Goal: Information Seeking & Learning: Learn about a topic

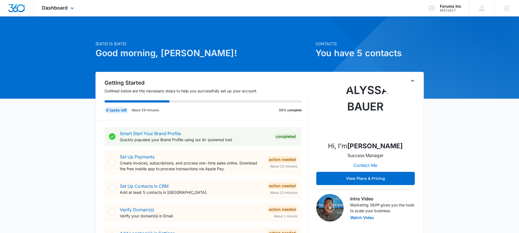
click at [55, 12] on div "Dashboard Apps Reputation Websites Forms CRM Email Social Shop Payments POS Con…" at bounding box center [59, 8] width 50 height 16
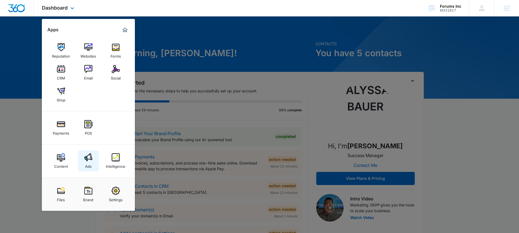
click at [90, 159] on img at bounding box center [88, 157] width 8 height 8
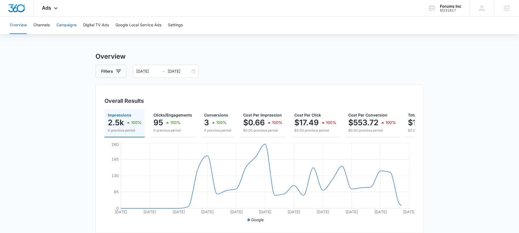
click at [59, 25] on button "Campaigns" at bounding box center [66, 25] width 20 height 18
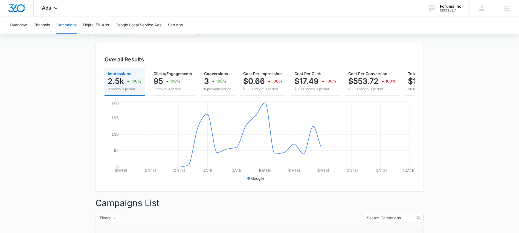
scroll to position [44, 0]
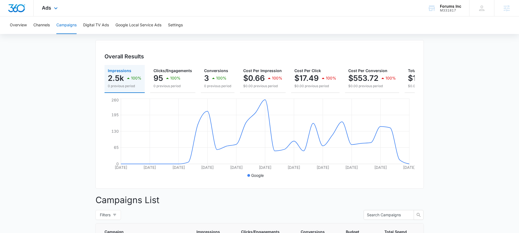
click at [52, 12] on div "Ads Apps Reputation Websites Forms CRM Email Social Shop Payments POS Content A…" at bounding box center [51, 8] width 34 height 16
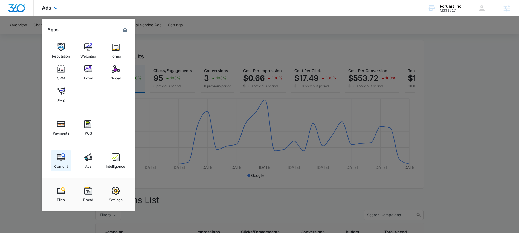
click at [60, 157] on img at bounding box center [61, 157] width 8 height 8
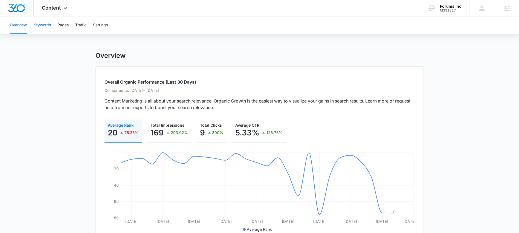
click at [43, 25] on button "Keywords" at bounding box center [42, 25] width 18 height 18
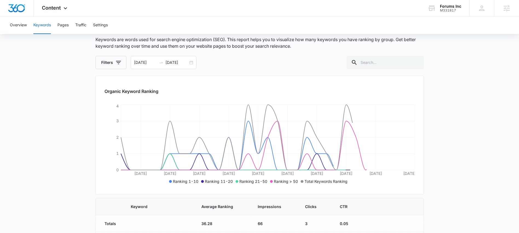
scroll to position [51, 0]
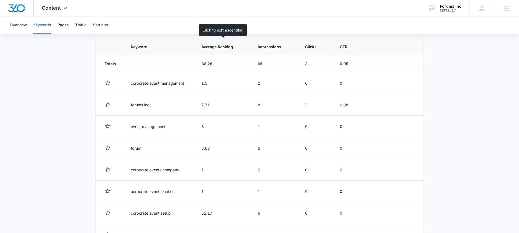
click at [212, 45] on span "Average Ranking" at bounding box center [219, 47] width 35 height 6
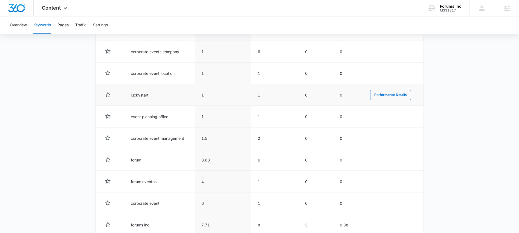
scroll to position [193, 0]
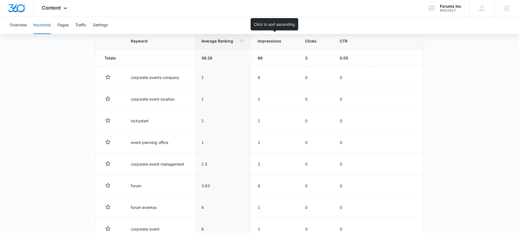
click at [273, 46] on th "Impressions" at bounding box center [274, 41] width 47 height 17
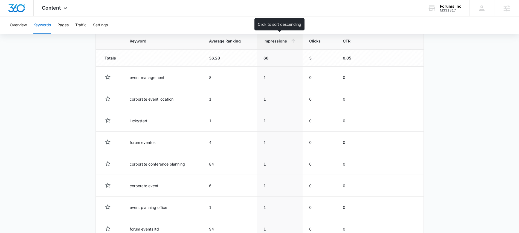
click at [265, 42] on span "Impressions" at bounding box center [276, 41] width 25 height 6
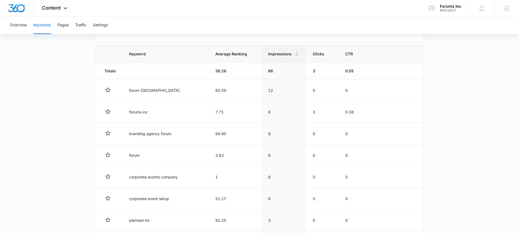
scroll to position [183, 0]
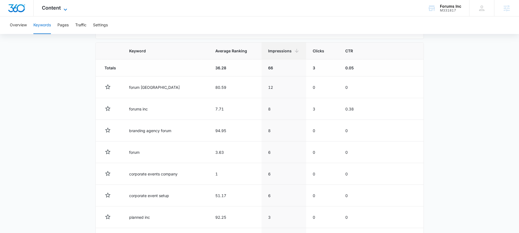
click at [47, 7] on span "Content" at bounding box center [51, 8] width 19 height 6
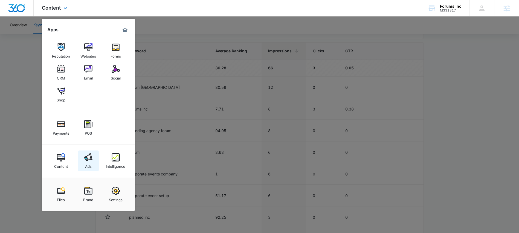
click at [89, 152] on link "Ads" at bounding box center [88, 160] width 21 height 21
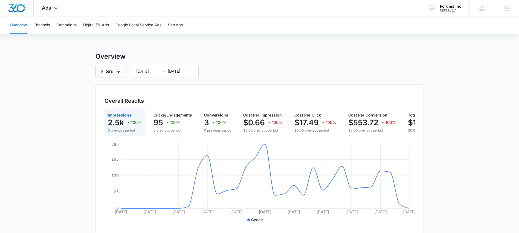
click at [47, 12] on div "Ads Apps Reputation Websites Forms CRM Email Social Shop Payments POS Content A…" at bounding box center [51, 8] width 34 height 16
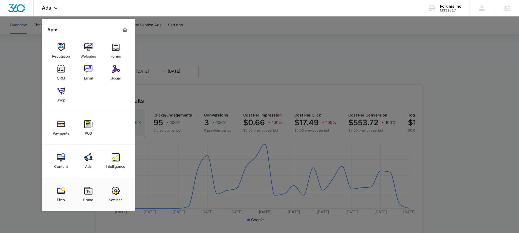
click at [64, 162] on div "Content" at bounding box center [61, 164] width 14 height 7
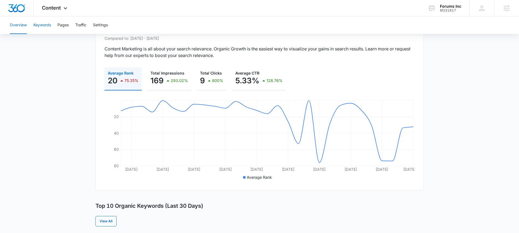
scroll to position [26, 0]
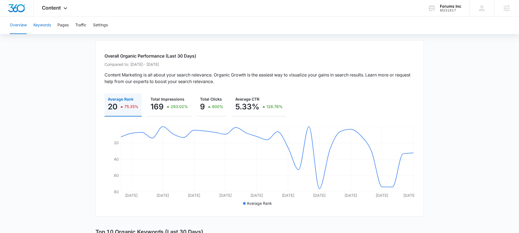
click at [51, 28] on button "Keywords" at bounding box center [42, 25] width 18 height 18
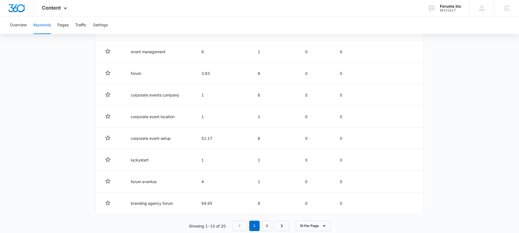
scroll to position [213, 0]
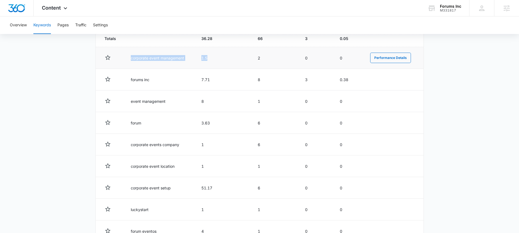
drag, startPoint x: 128, startPoint y: 58, endPoint x: 221, endPoint y: 61, distance: 93.7
click at [221, 61] on tr "corporate event management 1.5 2 0 0 Performance Details" at bounding box center [260, 58] width 328 height 22
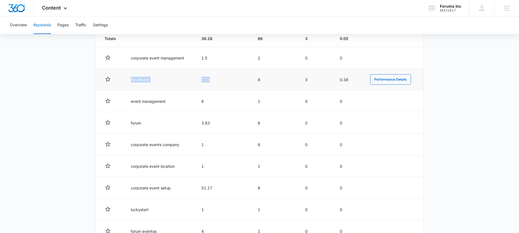
drag, startPoint x: 128, startPoint y: 79, endPoint x: 217, endPoint y: 81, distance: 89.6
click at [217, 81] on tr "forums inc 7.71 8 3 0.38 Performance Details" at bounding box center [260, 80] width 328 height 22
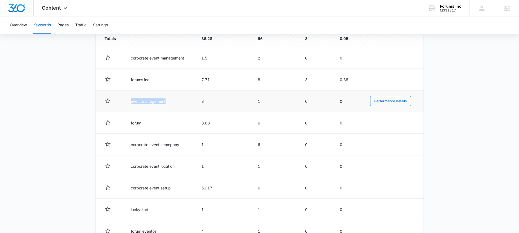
drag, startPoint x: 130, startPoint y: 102, endPoint x: 182, endPoint y: 103, distance: 52.0
click at [179, 102] on td "event management" at bounding box center [159, 101] width 71 height 22
click at [201, 104] on td "8" at bounding box center [223, 101] width 56 height 22
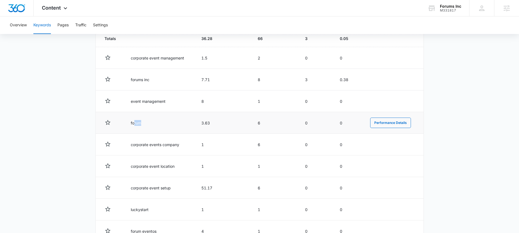
drag, startPoint x: 140, startPoint y: 122, endPoint x: 166, endPoint y: 121, distance: 26.0
click at [166, 121] on td "forum" at bounding box center [159, 123] width 71 height 22
drag, startPoint x: 205, startPoint y: 124, endPoint x: 228, endPoint y: 128, distance: 23.6
click at [228, 128] on td "3.63" at bounding box center [223, 123] width 56 height 22
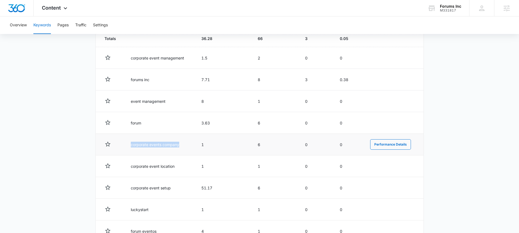
drag, startPoint x: 131, startPoint y: 146, endPoint x: 191, endPoint y: 144, distance: 59.2
click at [191, 144] on td "corporate events company" at bounding box center [159, 145] width 71 height 22
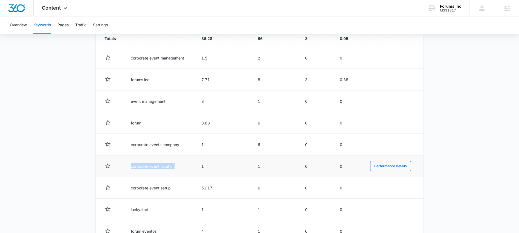
drag, startPoint x: 128, startPoint y: 167, endPoint x: 181, endPoint y: 167, distance: 53.1
click at [181, 167] on td "corporate event location" at bounding box center [159, 166] width 71 height 22
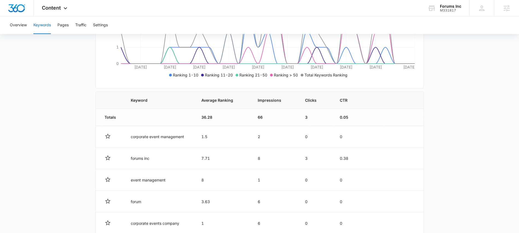
scroll to position [116, 0]
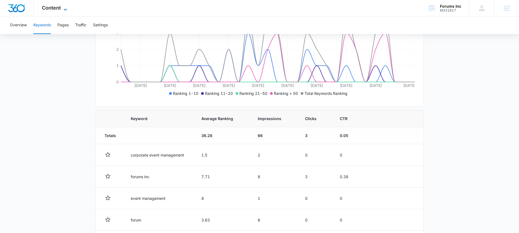
click at [63, 11] on icon at bounding box center [65, 9] width 7 height 7
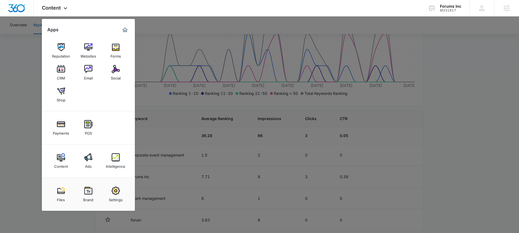
click at [85, 152] on link "Ads" at bounding box center [88, 160] width 21 height 21
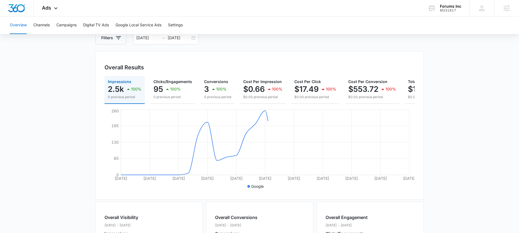
scroll to position [41, 0]
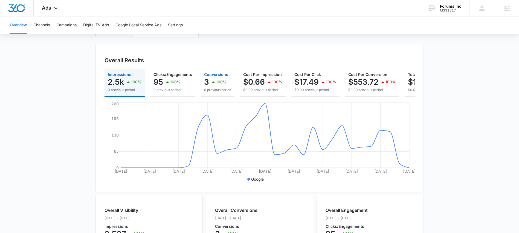
click at [206, 88] on p "0 previous period" at bounding box center [217, 89] width 27 height 5
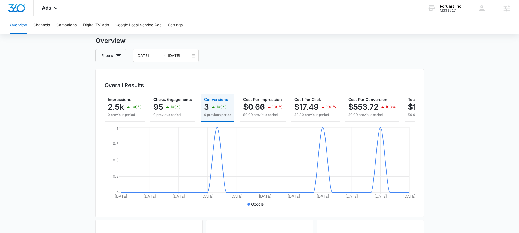
scroll to position [15, 0]
click at [39, 27] on button "Channels" at bounding box center [41, 25] width 16 height 18
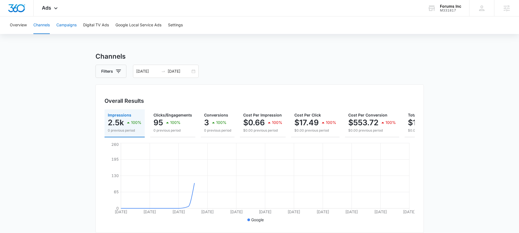
click at [70, 27] on button "Campaigns" at bounding box center [66, 25] width 20 height 18
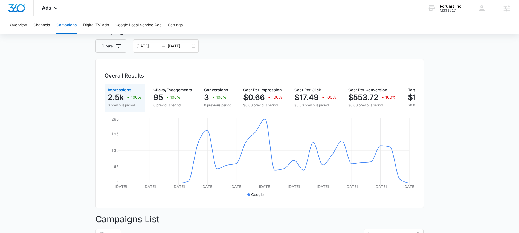
scroll to position [4, 0]
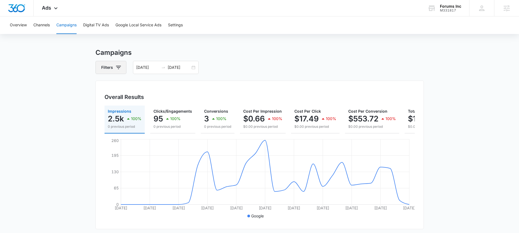
click at [116, 66] on icon "button" at bounding box center [118, 67] width 7 height 7
click at [127, 87] on icon "Clear" at bounding box center [127, 87] width 4 height 4
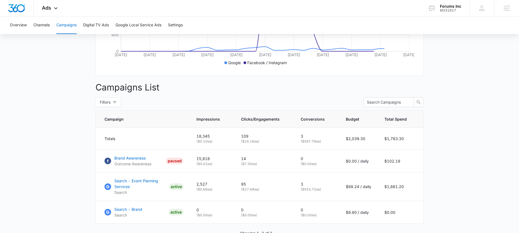
scroll to position [190, 0]
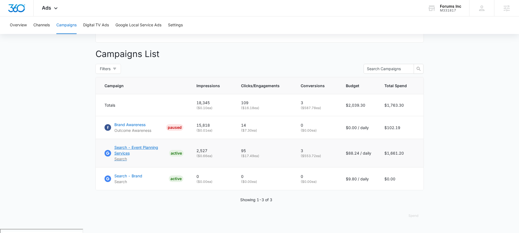
click at [137, 150] on p "Search - Event Planning Services" at bounding box center [140, 150] width 53 height 12
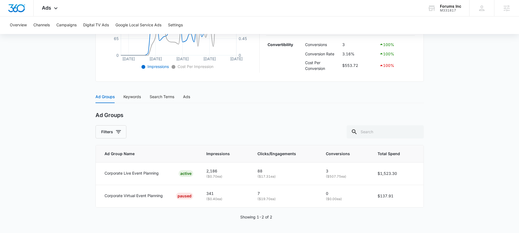
scroll to position [172, 0]
click at [184, 99] on div "Ads" at bounding box center [186, 96] width 7 height 6
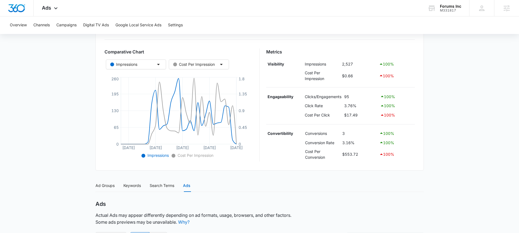
scroll to position [0, 0]
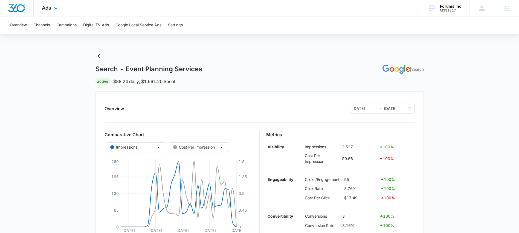
click at [50, 13] on div "Ads Apps Reputation Websites Forms CRM Email Social Shop Payments POS Content A…" at bounding box center [51, 8] width 34 height 16
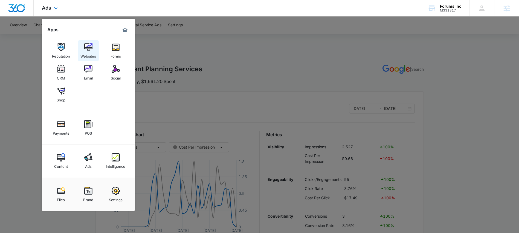
click at [87, 44] on img at bounding box center [88, 47] width 8 height 8
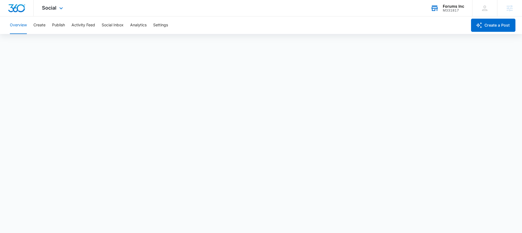
click at [444, 9] on div "M331817" at bounding box center [452, 10] width 21 height 4
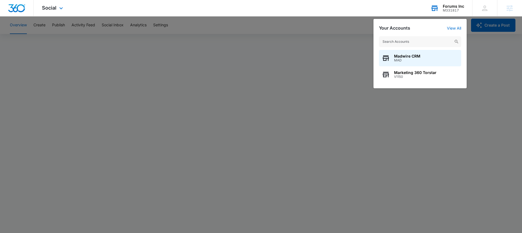
click at [407, 37] on input "text" at bounding box center [420, 41] width 82 height 11
type input "silver jack"
click at [416, 58] on span "Silver Jack’s Tally" at bounding box center [422, 56] width 56 height 4
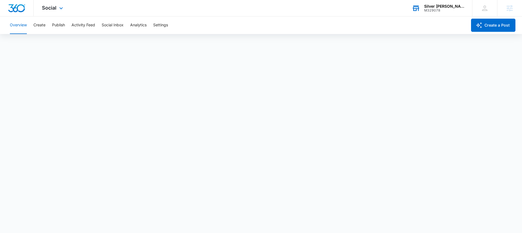
click at [54, 6] on span "Social" at bounding box center [49, 8] width 15 height 6
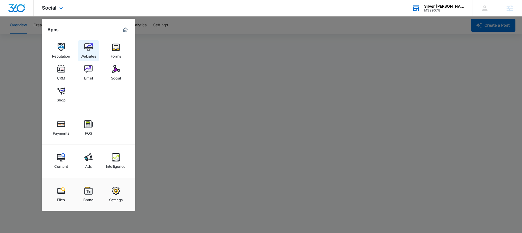
click at [88, 47] on img at bounding box center [88, 47] width 8 height 8
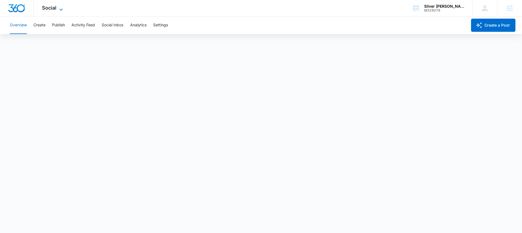
click at [55, 8] on span "Social" at bounding box center [49, 8] width 15 height 6
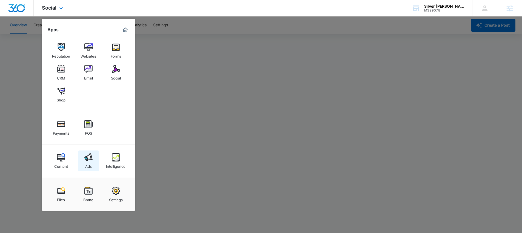
click at [88, 160] on img at bounding box center [88, 157] width 8 height 8
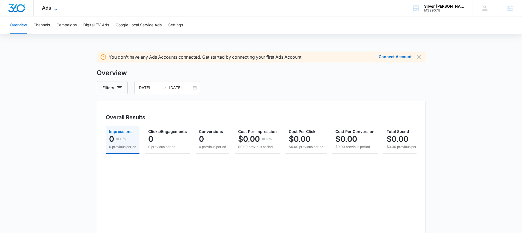
click at [47, 10] on span "Ads" at bounding box center [46, 8] width 9 height 6
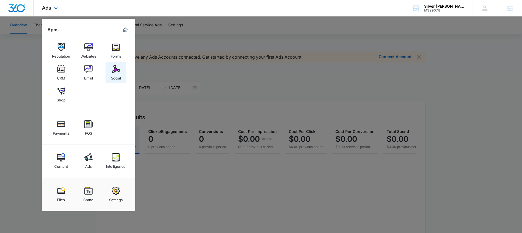
click at [111, 71] on link "Social" at bounding box center [115, 72] width 21 height 21
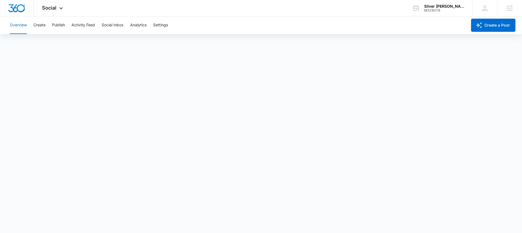
scroll to position [1, 0]
click at [107, 27] on button "Social Inbox" at bounding box center [113, 25] width 22 height 18
click at [85, 29] on button "Activity Feed" at bounding box center [83, 25] width 24 height 18
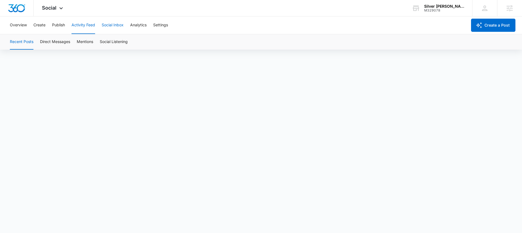
click at [108, 27] on button "Social Inbox" at bounding box center [113, 25] width 22 height 18
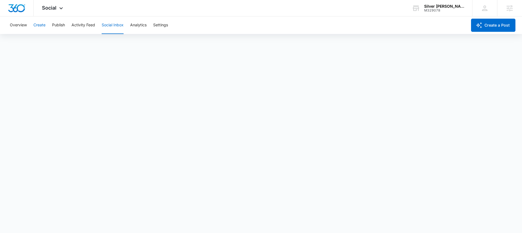
click at [40, 28] on button "Create" at bounding box center [39, 25] width 12 height 18
click at [20, 27] on button "Overview" at bounding box center [18, 25] width 17 height 18
click at [136, 25] on button "Analytics" at bounding box center [138, 25] width 16 height 18
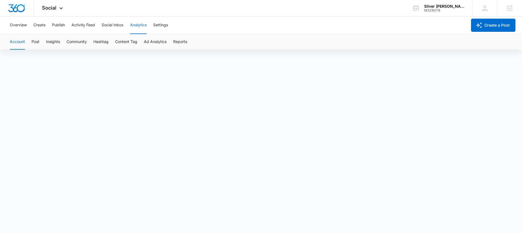
click at [41, 44] on div "Account Post Insights Community Hashtag Content Tag Ad Analytics Reports" at bounding box center [261, 41] width 508 height 15
click at [35, 41] on button "Post" at bounding box center [35, 41] width 8 height 15
click at [79, 42] on button "Community" at bounding box center [77, 41] width 20 height 15
click at [18, 26] on button "Overview" at bounding box center [18, 25] width 17 height 18
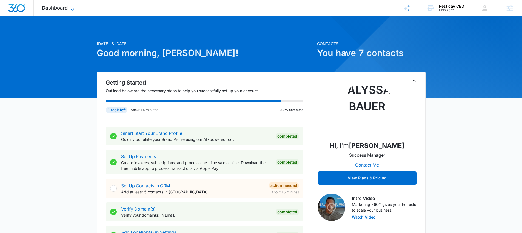
click at [61, 5] on span "Dashboard" at bounding box center [55, 8] width 26 height 6
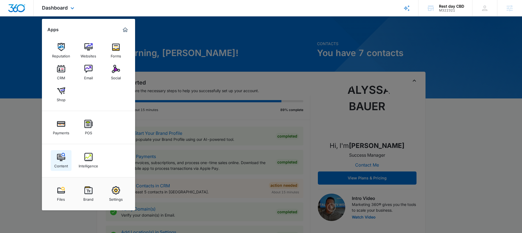
click at [67, 159] on link "Content" at bounding box center [61, 160] width 21 height 21
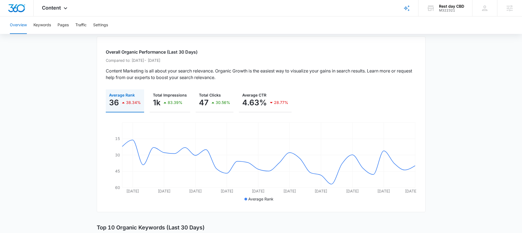
scroll to position [32, 0]
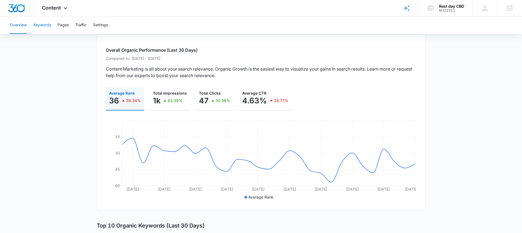
click at [41, 27] on button "Keywords" at bounding box center [42, 25] width 18 height 18
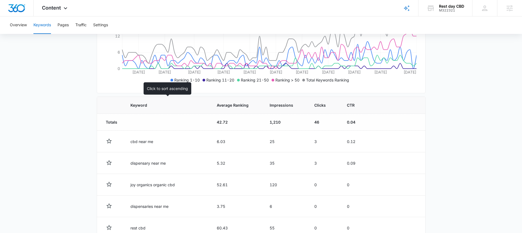
scroll to position [163, 0]
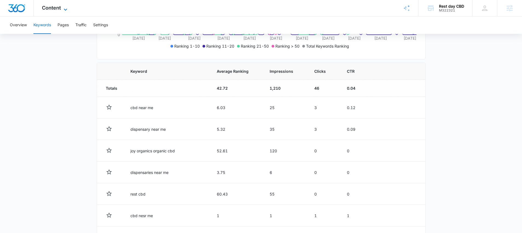
click at [59, 9] on span "Content" at bounding box center [51, 8] width 19 height 6
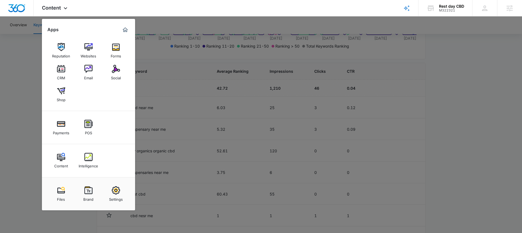
click at [87, 73] on div "Email" at bounding box center [88, 76] width 9 height 7
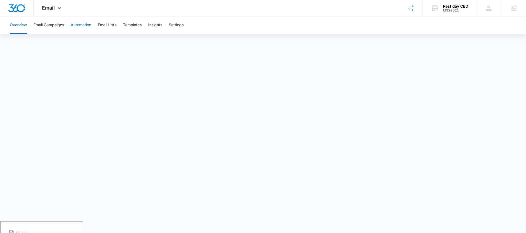
click at [71, 26] on button "Automation" at bounding box center [81, 25] width 21 height 18
click at [44, 7] on span "Email" at bounding box center [48, 8] width 13 height 6
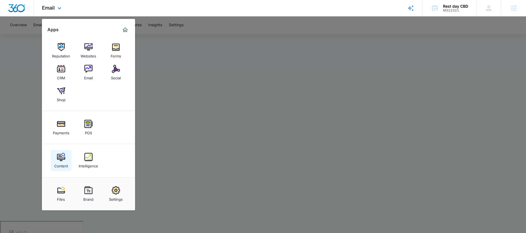
click at [64, 154] on img at bounding box center [61, 157] width 8 height 8
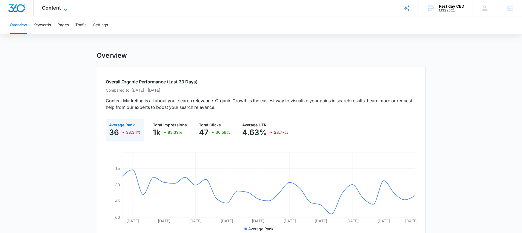
click at [59, 7] on span "Content" at bounding box center [51, 8] width 19 height 6
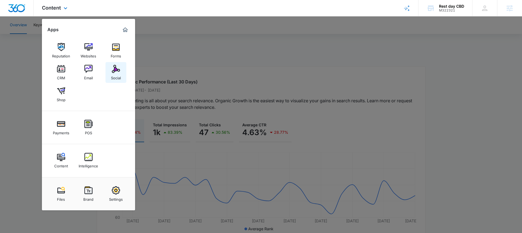
click at [114, 77] on div "Social" at bounding box center [116, 76] width 10 height 7
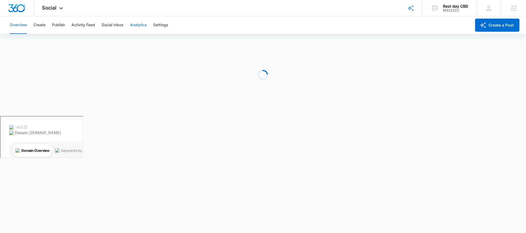
click at [138, 26] on button "Analytics" at bounding box center [138, 25] width 16 height 18
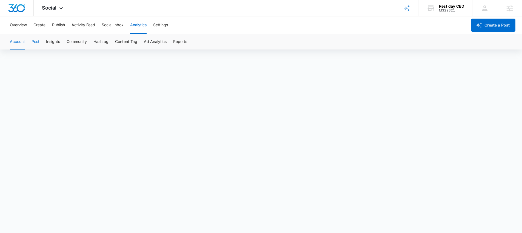
click at [38, 44] on button "Post" at bounding box center [35, 41] width 8 height 15
click at [56, 24] on button "Publish" at bounding box center [58, 25] width 13 height 18
click at [54, 7] on span "Social" at bounding box center [49, 8] width 15 height 6
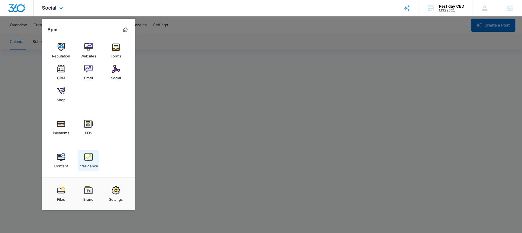
click at [90, 160] on img at bounding box center [88, 157] width 8 height 8
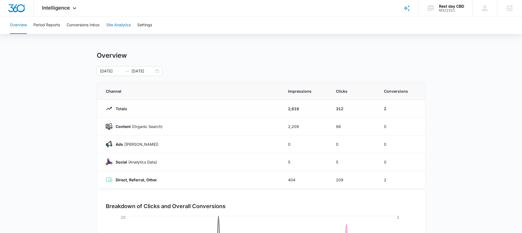
click at [110, 26] on button "Site Analytics" at bounding box center [118, 25] width 24 height 18
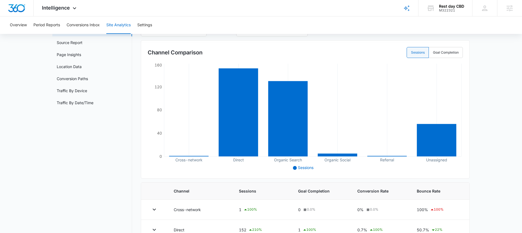
scroll to position [34, 0]
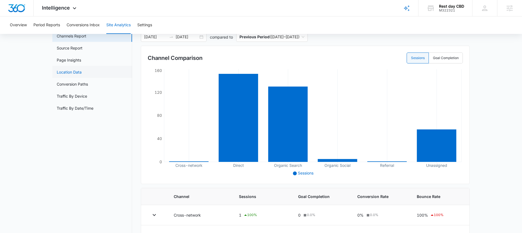
click at [82, 75] on link "Location Data" at bounding box center [69, 72] width 25 height 6
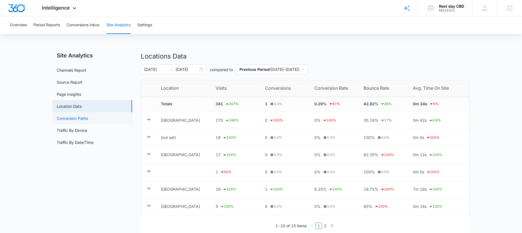
click at [77, 120] on link "Conversion Paths" at bounding box center [72, 119] width 31 height 6
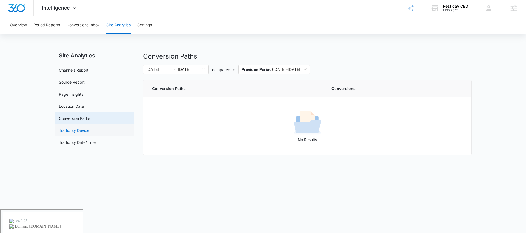
click at [83, 129] on link "Traffic By Device" at bounding box center [74, 131] width 30 height 6
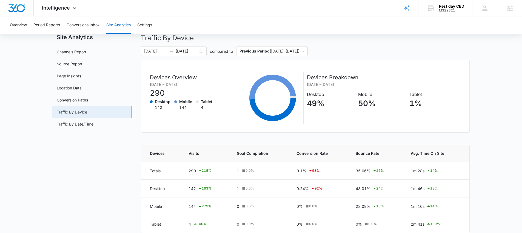
scroll to position [25, 0]
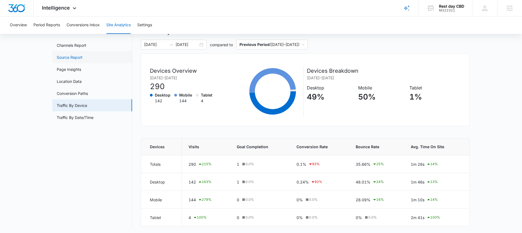
click at [79, 54] on link "Source Report" at bounding box center [70, 57] width 26 height 6
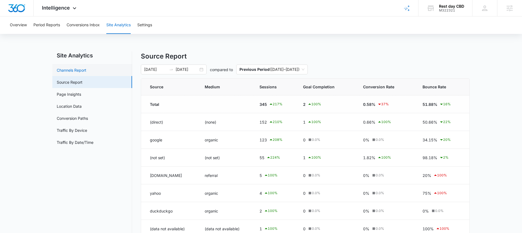
click at [85, 73] on link "Channels Report" at bounding box center [72, 70] width 30 height 6
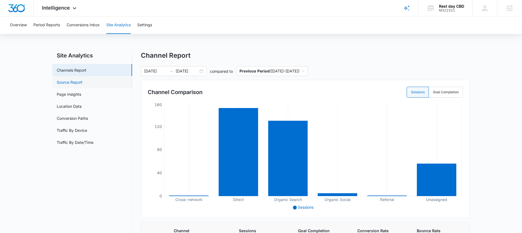
click at [82, 80] on link "Source Report" at bounding box center [70, 82] width 26 height 6
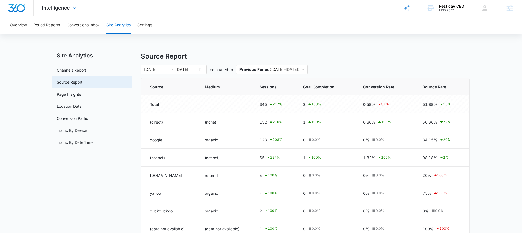
click at [68, 11] on div "Intelligence Apps Reputation Websites Forms CRM Email Social Shop Payments POS …" at bounding box center [60, 8] width 52 height 16
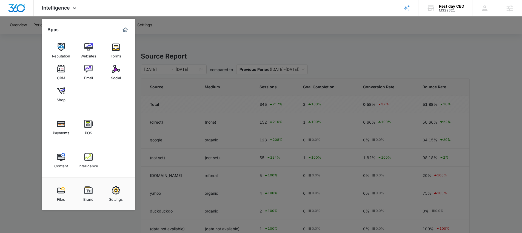
click at [67, 189] on link "Files" at bounding box center [61, 194] width 21 height 21
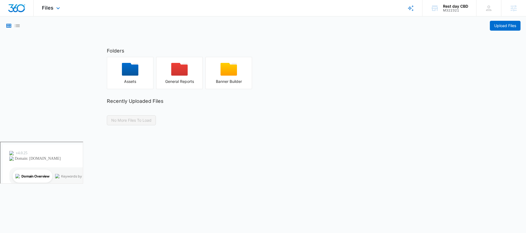
drag, startPoint x: 56, startPoint y: 7, endPoint x: 69, endPoint y: 67, distance: 61.8
click at [56, 7] on icon at bounding box center [58, 8] width 7 height 7
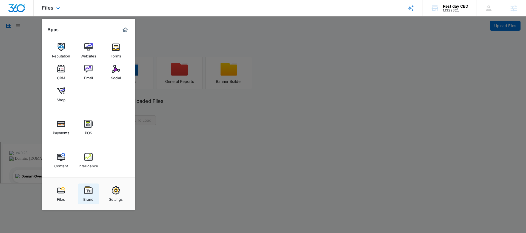
click at [96, 189] on link "Brand" at bounding box center [88, 194] width 21 height 21
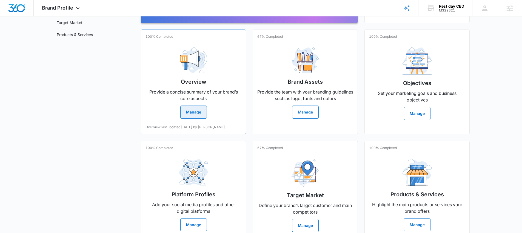
scroll to position [87, 0]
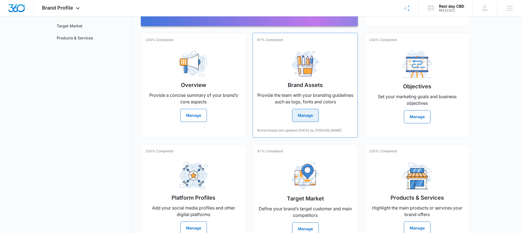
click at [282, 100] on p "Provide the team with your branding guidelines such as logo, fonts and colors" at bounding box center [305, 98] width 96 height 13
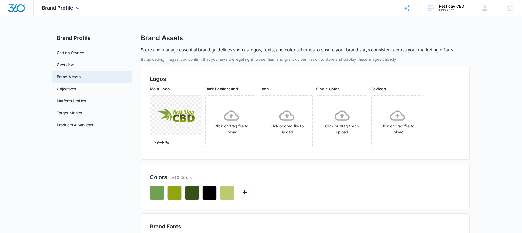
click at [82, 10] on div "Brand Profile Apps Reputation Websites Forms CRM Email Social Shop Payments POS…" at bounding box center [62, 8] width 56 height 16
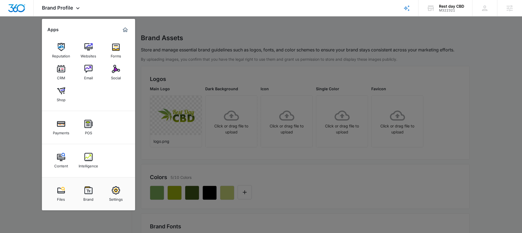
click at [20, 48] on div at bounding box center [261, 116] width 522 height 233
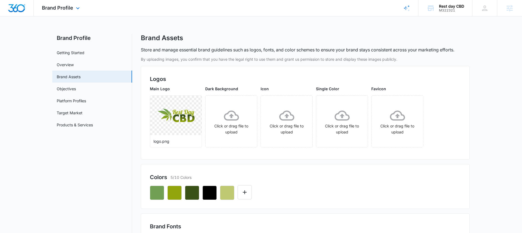
click at [59, 12] on div "Brand Profile Apps Reputation Websites Forms CRM Email Social Shop Payments POS…" at bounding box center [62, 8] width 56 height 16
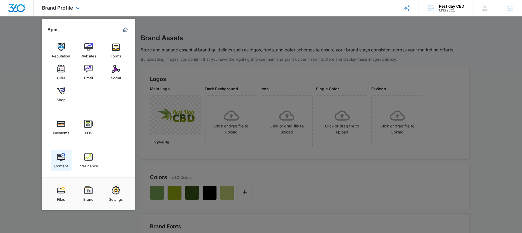
click at [62, 166] on div "Content" at bounding box center [61, 164] width 14 height 7
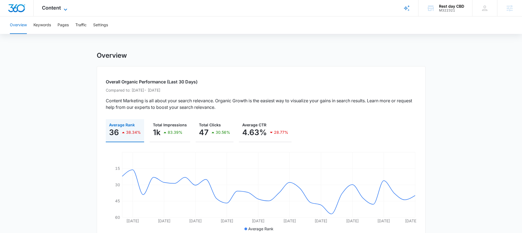
click at [56, 9] on span "Content" at bounding box center [51, 8] width 19 height 6
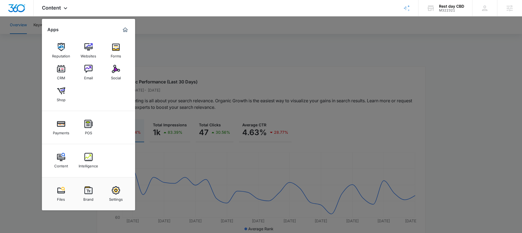
click at [180, 58] on div at bounding box center [261, 116] width 522 height 233
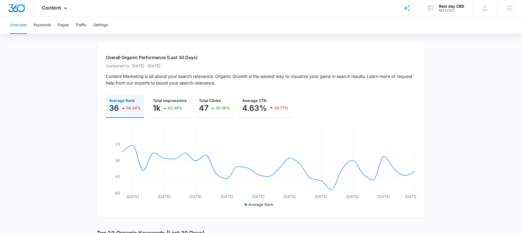
scroll to position [20, 0]
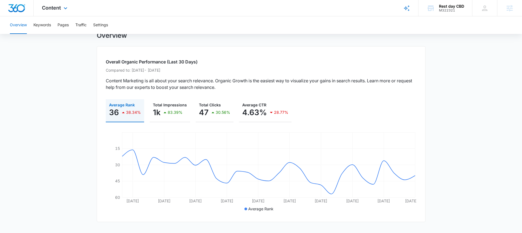
click at [41, 13] on div "Content Apps Reputation Websites Forms CRM Email Social Shop Payments POS Conte…" at bounding box center [55, 8] width 43 height 16
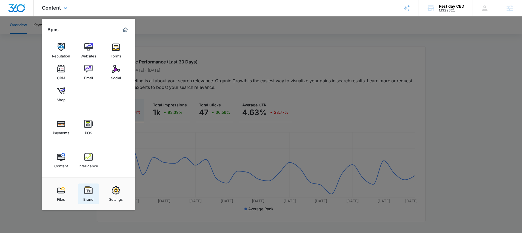
click at [91, 189] on img at bounding box center [88, 190] width 8 height 8
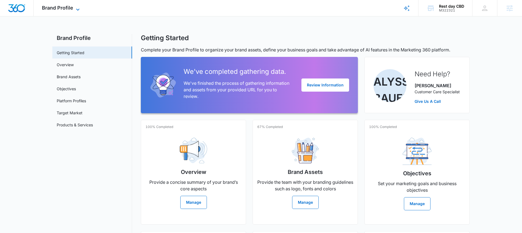
click at [76, 6] on icon at bounding box center [77, 9] width 7 height 7
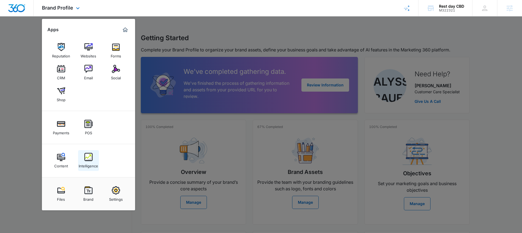
click at [85, 160] on img at bounding box center [88, 157] width 8 height 8
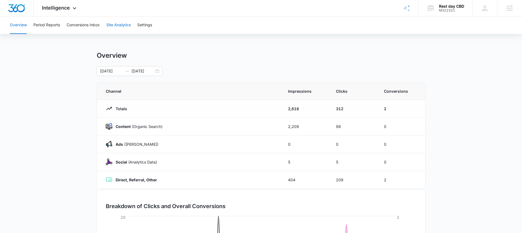
click at [110, 29] on button "Site Analytics" at bounding box center [118, 25] width 24 height 18
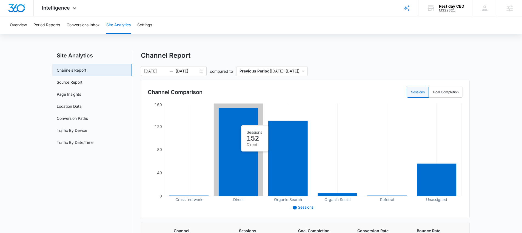
click at [239, 123] on icon at bounding box center [238, 152] width 39 height 88
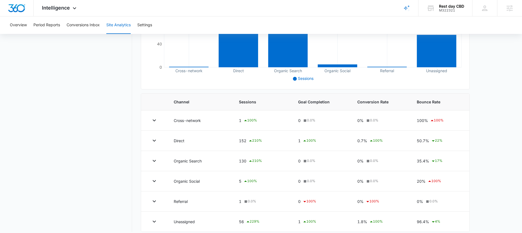
scroll to position [134, 0]
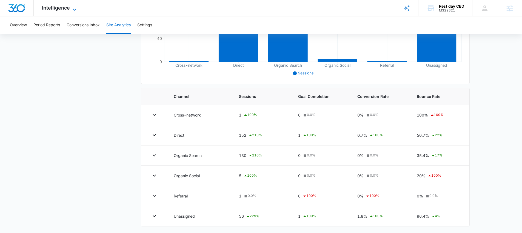
click at [59, 6] on span "Intelligence" at bounding box center [56, 8] width 28 height 6
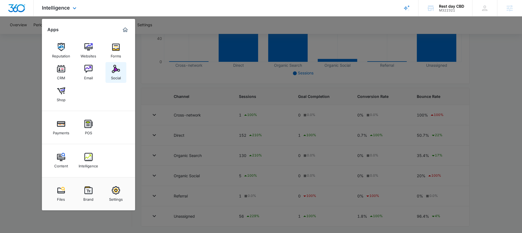
click at [111, 79] on div "Social" at bounding box center [116, 76] width 10 height 7
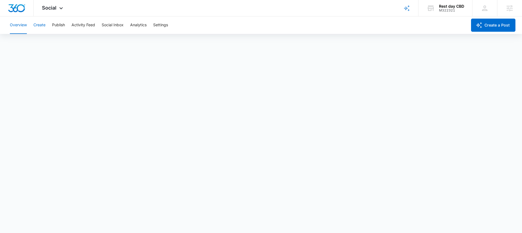
click at [40, 28] on button "Create" at bounding box center [39, 25] width 12 height 18
click at [124, 27] on div "Overview Create Publish Activity Feed Social Inbox Analytics Settings" at bounding box center [237, 25] width 460 height 18
click at [135, 27] on button "Analytics" at bounding box center [138, 25] width 16 height 18
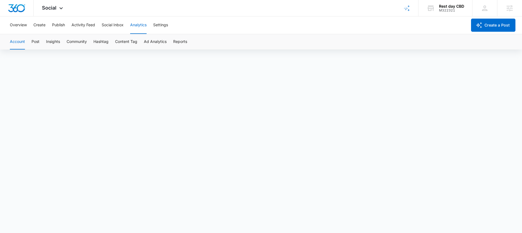
click at [41, 41] on div "Account Post Insights Community Hashtag Content Tag Ad Analytics Reports" at bounding box center [261, 41] width 508 height 15
click at [37, 41] on button "Post" at bounding box center [35, 41] width 8 height 15
click at [52, 9] on span "Social" at bounding box center [49, 8] width 15 height 6
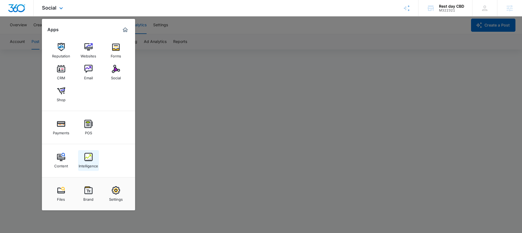
click at [88, 158] on img at bounding box center [88, 157] width 8 height 8
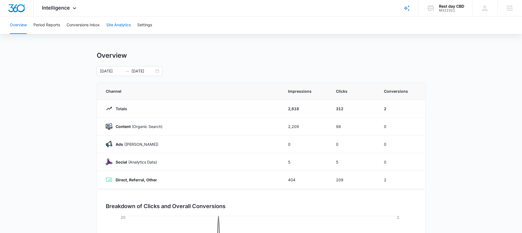
click at [115, 21] on button "Site Analytics" at bounding box center [118, 25] width 24 height 18
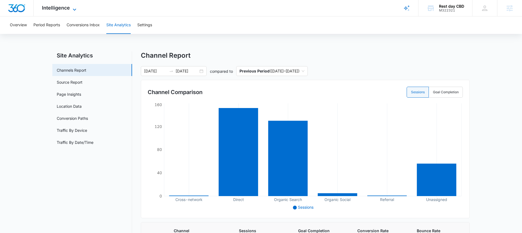
click at [61, 10] on span "Intelligence" at bounding box center [56, 8] width 28 height 6
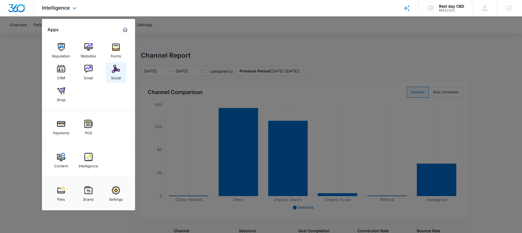
click at [119, 75] on div "Social" at bounding box center [116, 76] width 10 height 7
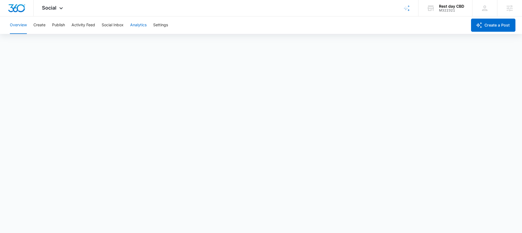
click at [138, 25] on button "Analytics" at bounding box center [138, 25] width 16 height 18
click at [36, 44] on button "Post" at bounding box center [35, 41] width 8 height 15
click at [52, 42] on button "Insights" at bounding box center [53, 41] width 14 height 15
click at [87, 44] on button "Community" at bounding box center [77, 41] width 20 height 15
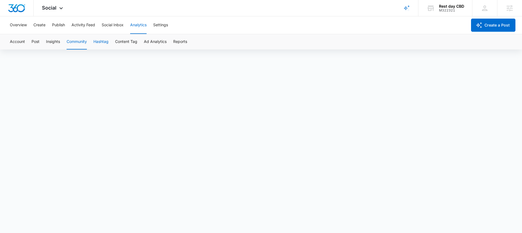
click at [99, 43] on button "Hashtag" at bounding box center [100, 41] width 15 height 15
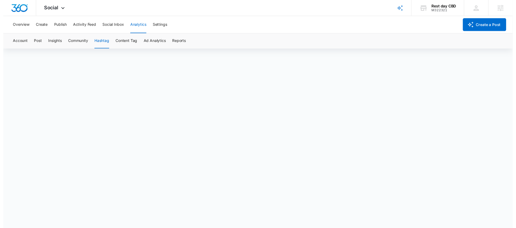
scroll to position [4, 0]
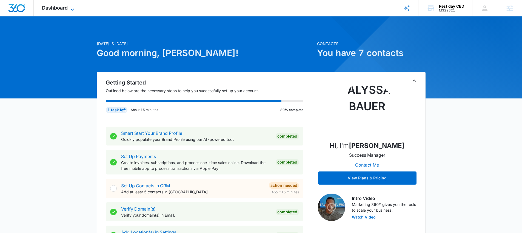
click at [65, 10] on span "Dashboard" at bounding box center [55, 8] width 26 height 6
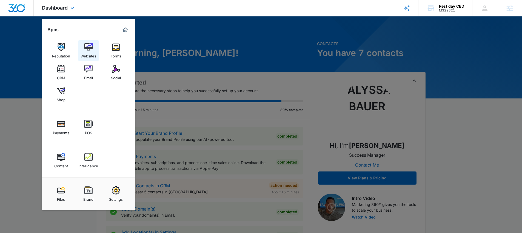
click at [89, 48] on img at bounding box center [88, 47] width 8 height 8
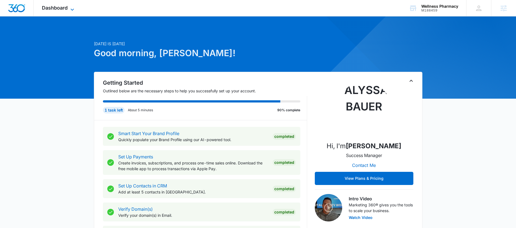
click at [55, 5] on span "Dashboard" at bounding box center [55, 8] width 26 height 6
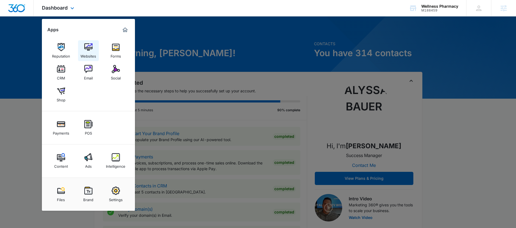
click at [91, 53] on div "Websites" at bounding box center [89, 54] width 16 height 7
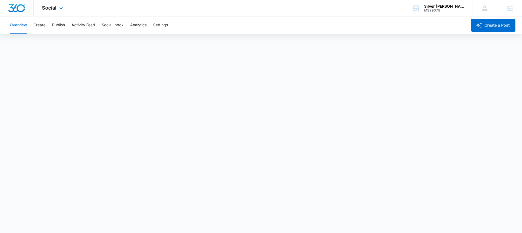
click at [56, 12] on div "Social Apps Reputation Websites Forms CRM Email Social Shop Payments POS Conten…" at bounding box center [53, 8] width 39 height 16
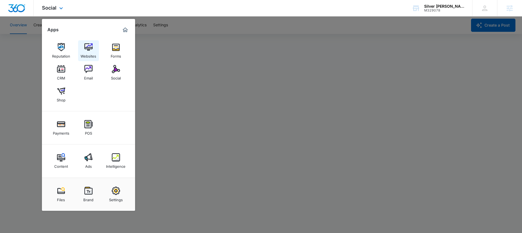
click at [82, 46] on link "Websites" at bounding box center [88, 50] width 21 height 21
